Goal: Information Seeking & Learning: Learn about a topic

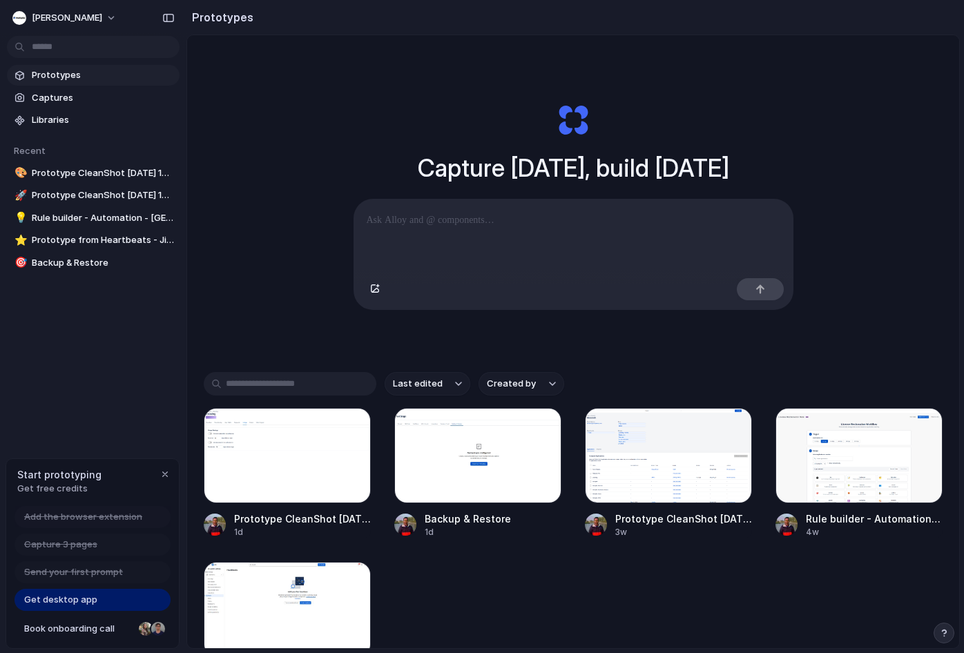
click at [425, 238] on div at bounding box center [573, 236] width 438 height 73
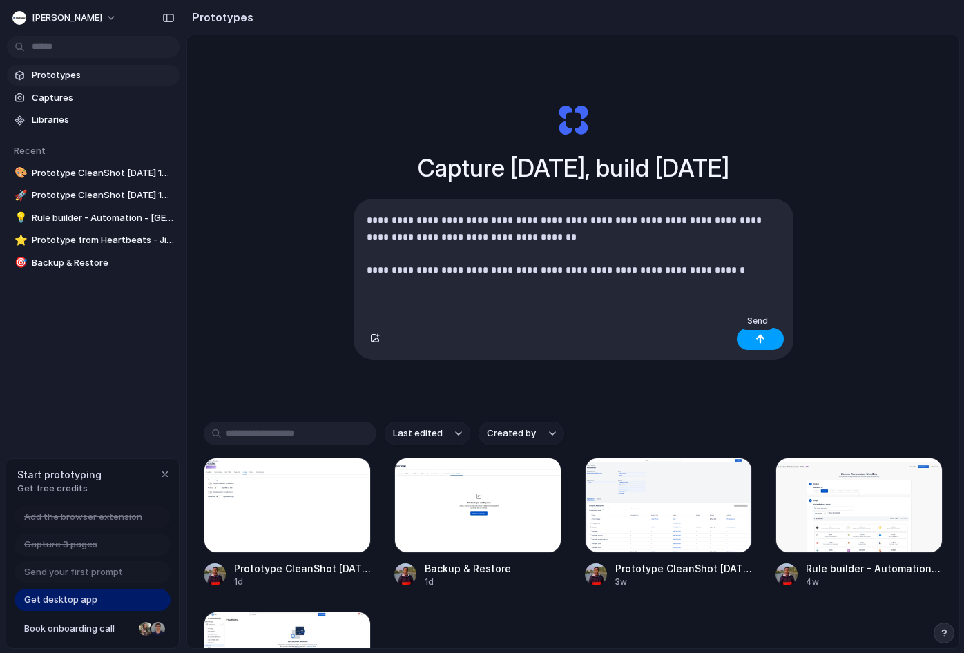
click at [762, 339] on button "button" at bounding box center [760, 339] width 47 height 22
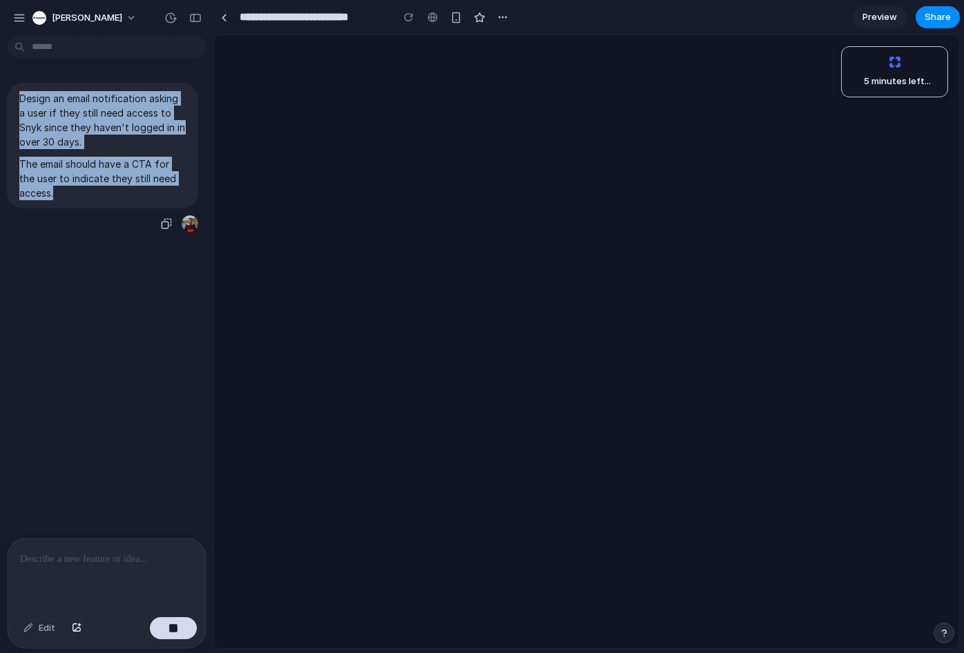
drag, startPoint x: 46, startPoint y: 177, endPoint x: 10, endPoint y: 94, distance: 90.3
click at [10, 94] on div "Design an email notification asking a user if they still need access to Snyk si…" at bounding box center [102, 146] width 191 height 126
copy span "Design an email notification asking a user if they still need access to Snyk si…"
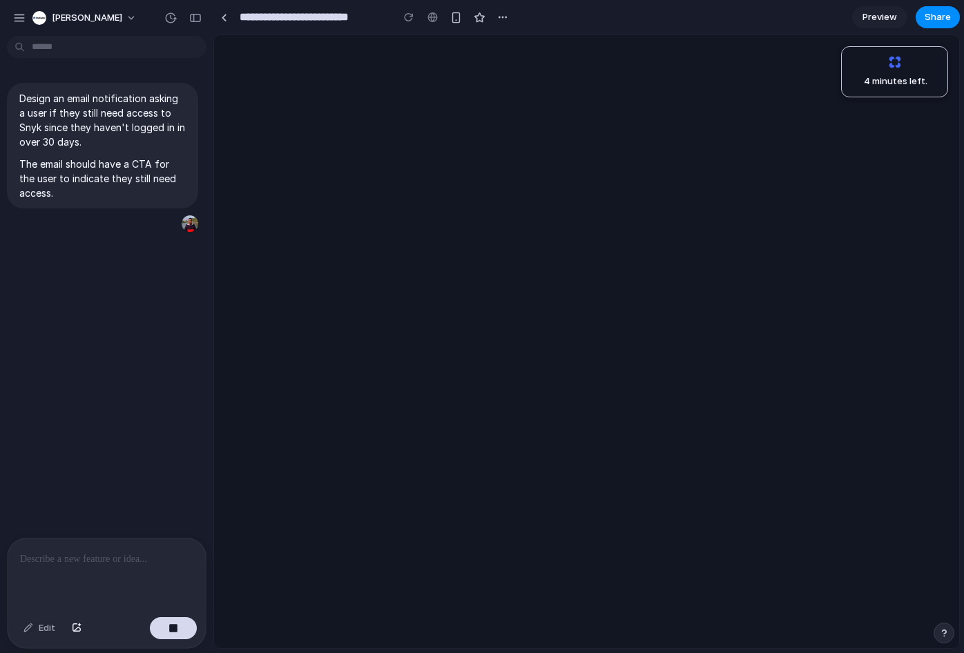
click at [95, 554] on p at bounding box center [106, 559] width 173 height 17
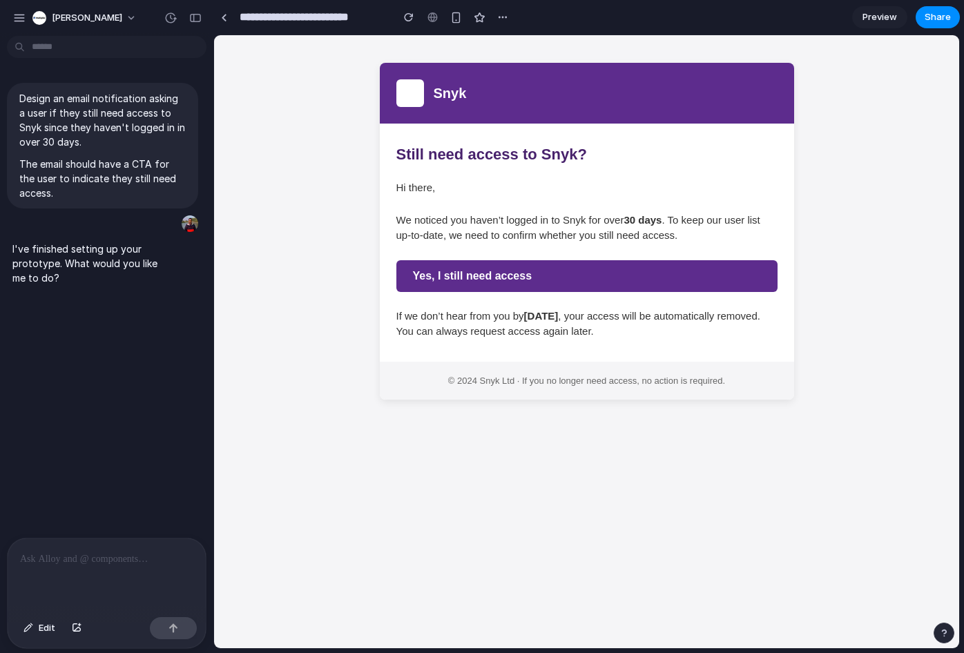
click at [463, 157] on h2 "Still need access to Snyk?" at bounding box center [586, 155] width 381 height 18
copy h2 "Still need access to Snyk?"
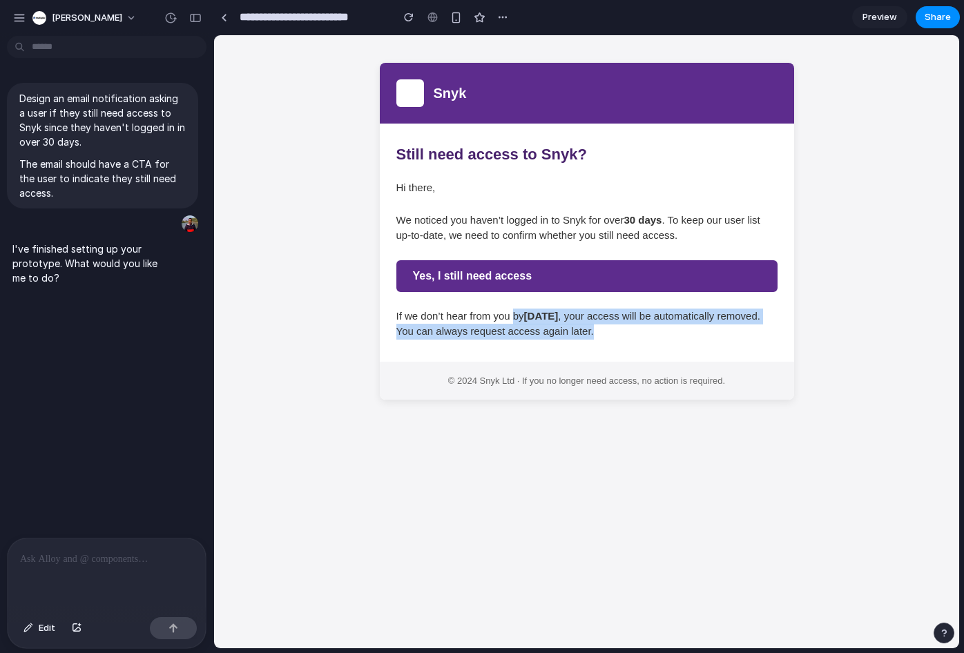
drag, startPoint x: 525, startPoint y: 319, endPoint x: 610, endPoint y: 328, distance: 85.4
click at [610, 328] on p "If we don’t hear from you by [DATE] , your access will be automatically removed…" at bounding box center [586, 324] width 381 height 31
click at [611, 328] on p "If we don’t hear from you by [DATE] , your access will be automatically removed…" at bounding box center [586, 324] width 381 height 31
drag, startPoint x: 599, startPoint y: 329, endPoint x: 418, endPoint y: 310, distance: 181.9
click at [418, 310] on p "If we don’t hear from you by [DATE] , your access will be automatically removed…" at bounding box center [586, 324] width 381 height 31
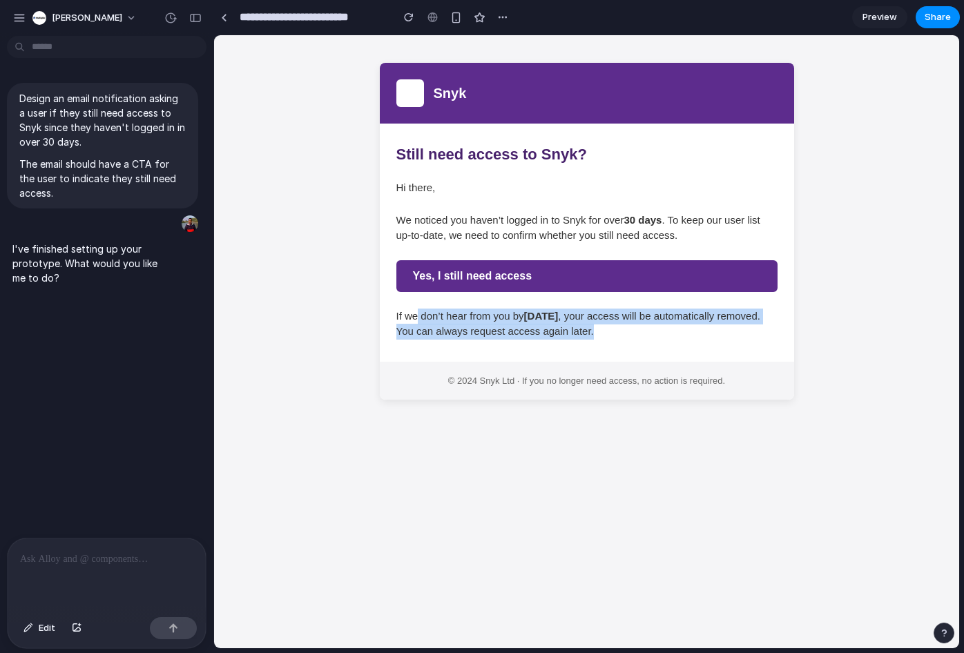
click at [418, 310] on p "If we don’t hear from you by [DATE] , your access will be automatically removed…" at bounding box center [586, 324] width 381 height 31
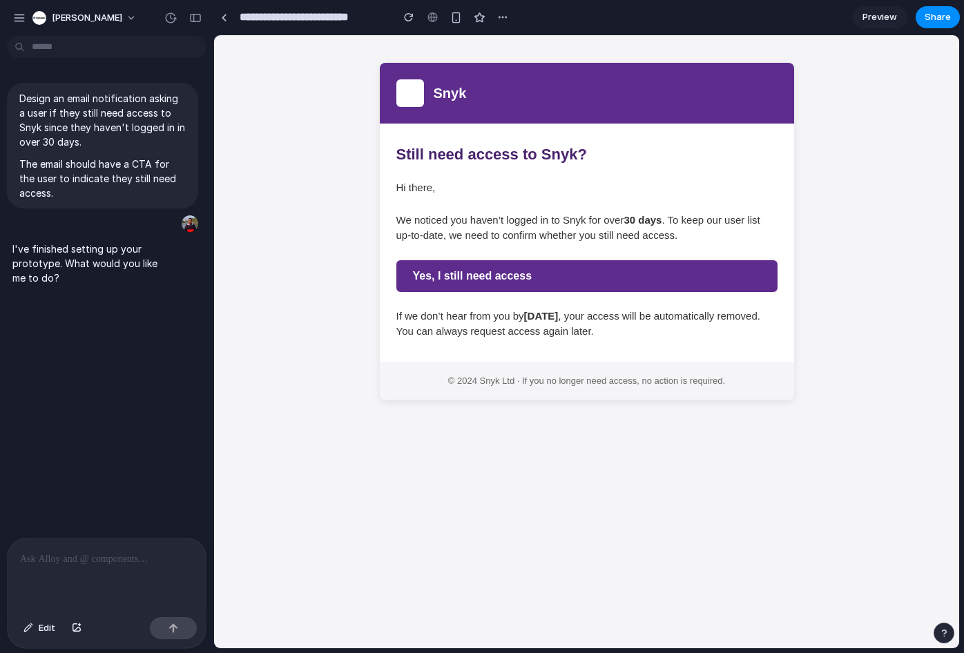
click at [617, 322] on p "If we don’t hear from you by [DATE] , your access will be automatically removed…" at bounding box center [586, 324] width 381 height 31
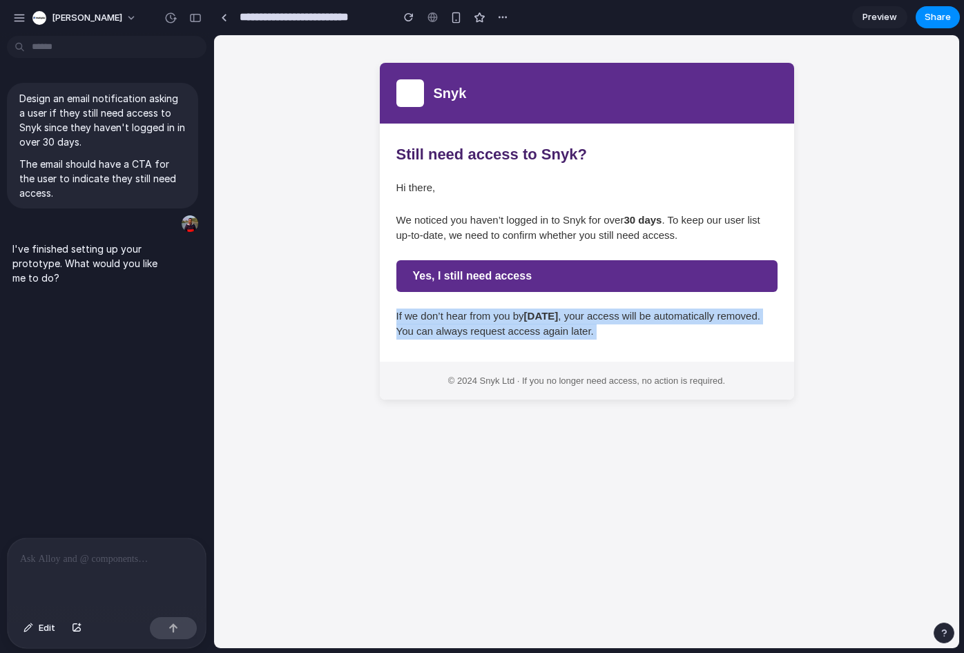
click at [617, 322] on p "If we don’t hear from you by [DATE] , your access will be automatically removed…" at bounding box center [586, 324] width 381 height 31
copy p "If we don’t hear from you by [DATE] , your access will be automatically removed…"
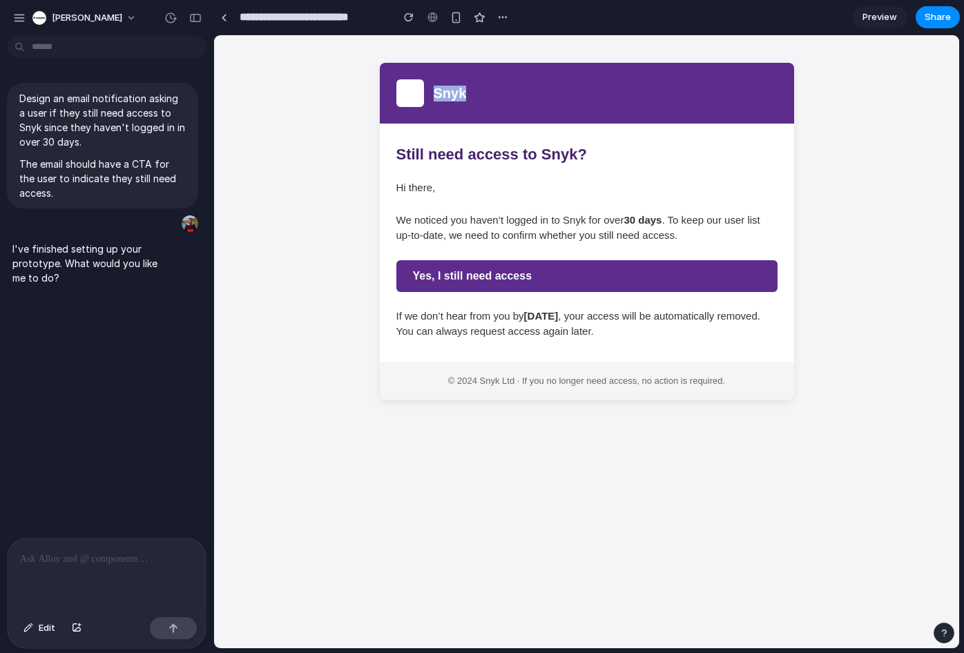
drag, startPoint x: 406, startPoint y: 96, endPoint x: 506, endPoint y: 100, distance: 100.2
click at [505, 100] on header "Snyk" at bounding box center [587, 93] width 414 height 61
click at [506, 100] on header "Snyk" at bounding box center [587, 93] width 414 height 61
drag, startPoint x: 453, startPoint y: 96, endPoint x: 396, endPoint y: 86, distance: 58.1
click at [396, 87] on header "Snyk" at bounding box center [587, 93] width 414 height 61
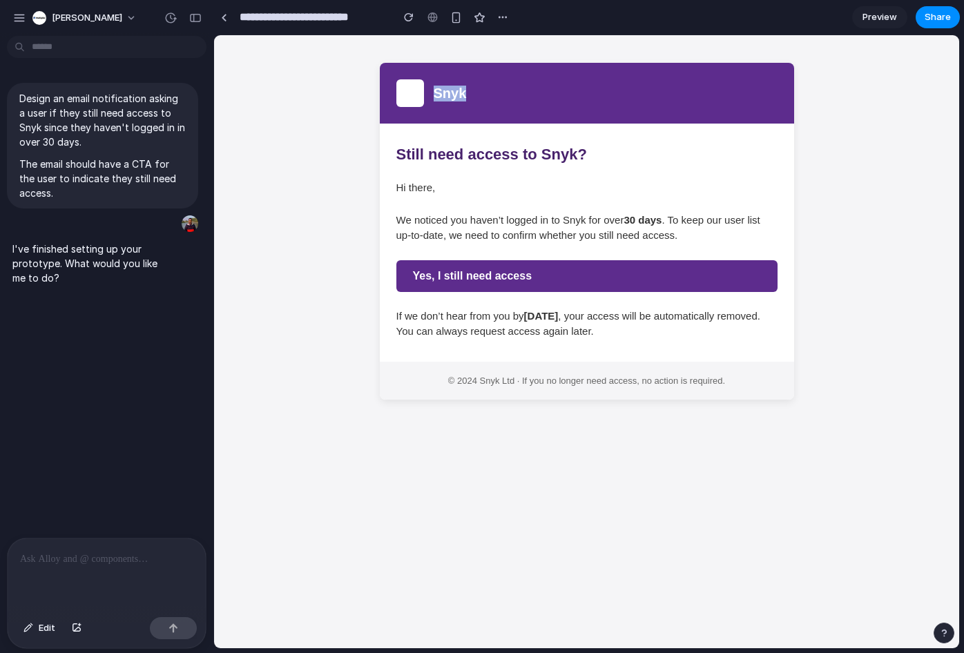
click at [396, 86] on div at bounding box center [410, 93] width 28 height 28
drag, startPoint x: 570, startPoint y: 162, endPoint x: 715, endPoint y: 218, distance: 156.1
click at [644, 180] on main "Still need access to Snyk? Hi there, We noticed you haven’t logged in to Snyk f…" at bounding box center [587, 243] width 414 height 238
drag, startPoint x: 804, startPoint y: 279, endPoint x: 818, endPoint y: 263, distance: 21.0
click at [804, 278] on body "Snyk Still need access to Snyk? Hi there, We noticed you haven’t logged in to S…" at bounding box center [586, 231] width 745 height 392
